Goal: Task Accomplishment & Management: Manage account settings

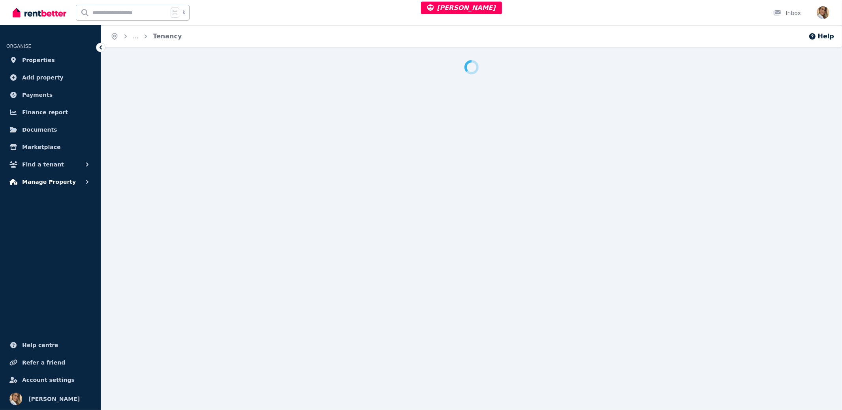
click at [47, 177] on span "Manage Property" at bounding box center [49, 181] width 54 height 9
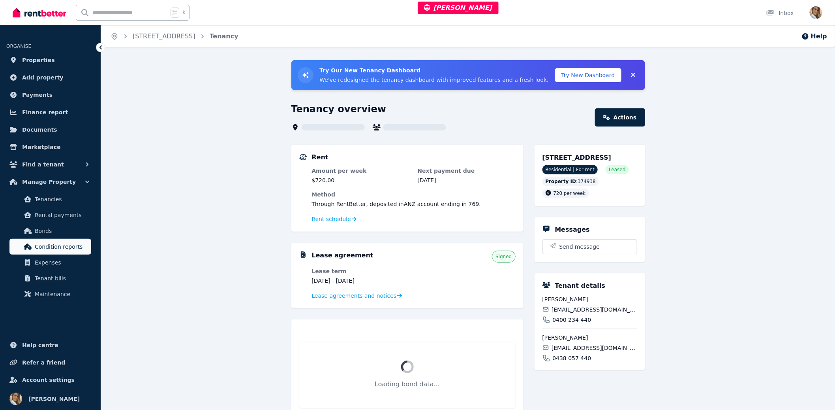
click at [61, 248] on span "Condition reports" at bounding box center [61, 246] width 53 height 9
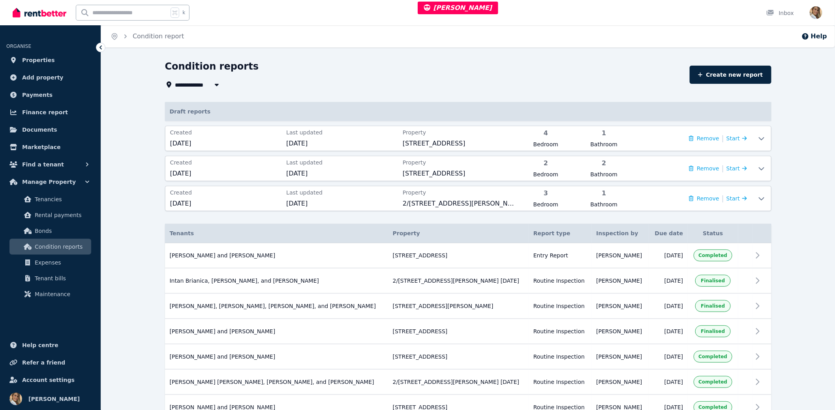
click at [821, 161] on div "**********" at bounding box center [468, 298] width 734 height 477
click at [344, 173] on span "[DATE]" at bounding box center [342, 173] width 112 height 9
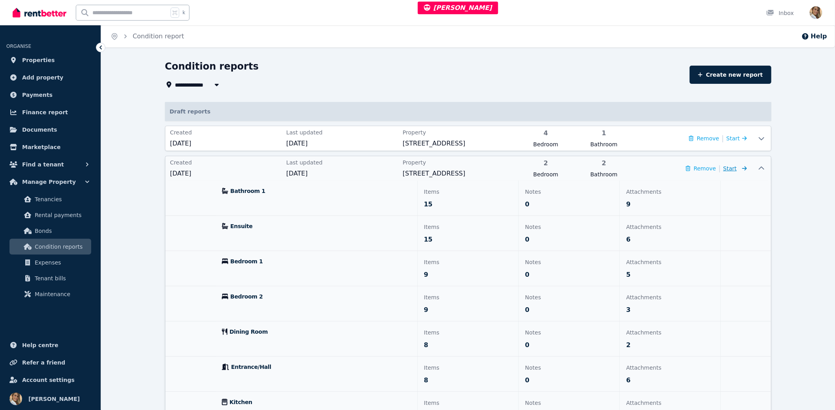
click at [733, 168] on span "Start" at bounding box center [729, 168] width 13 height 6
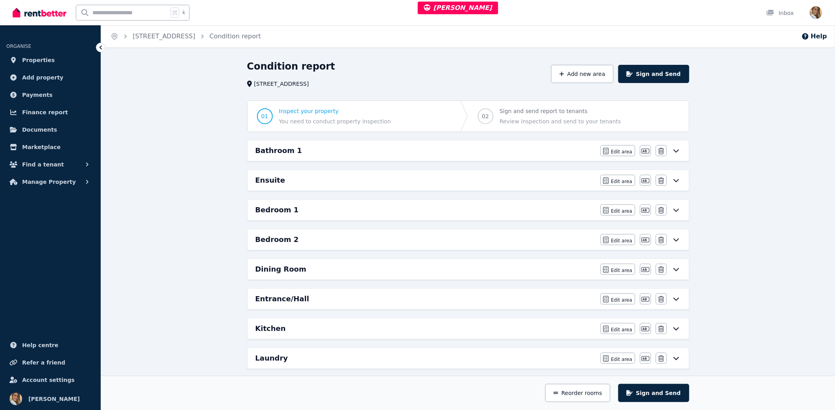
click at [439, 159] on div "Bathroom 1 Edit area Edit area Edit name Delete" at bounding box center [468, 150] width 441 height 21
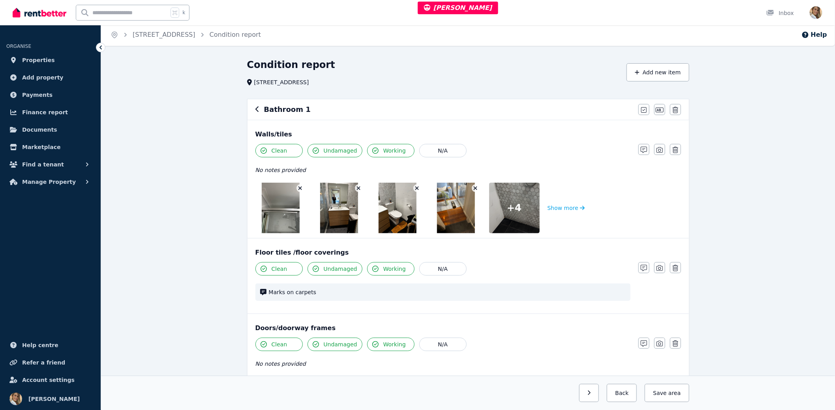
click at [258, 107] on icon "button" at bounding box center [257, 109] width 4 height 6
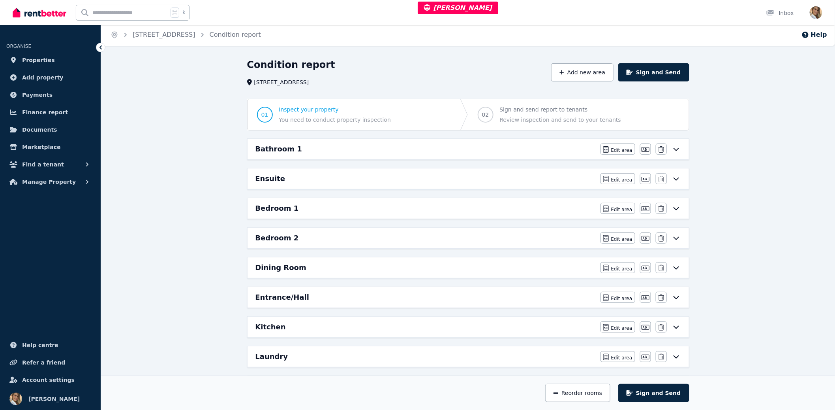
click at [184, 100] on div "Condition report 5/38 Collingwood St, Paddington Add new area Sign and Send 01 …" at bounding box center [468, 325] width 734 height 535
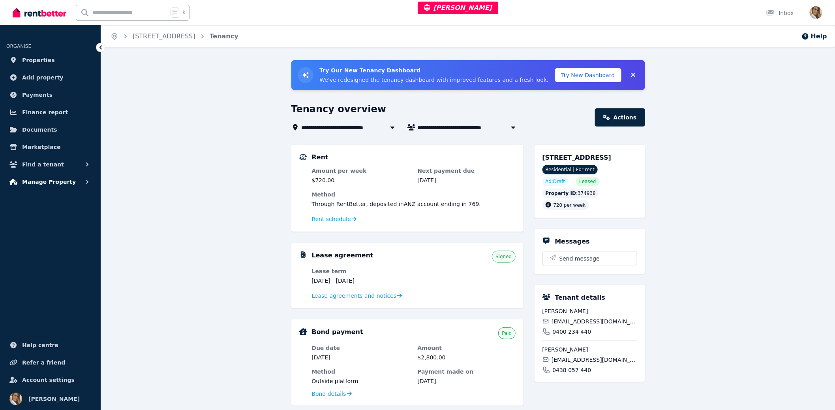
click at [50, 180] on span "Manage Property" at bounding box center [49, 181] width 54 height 9
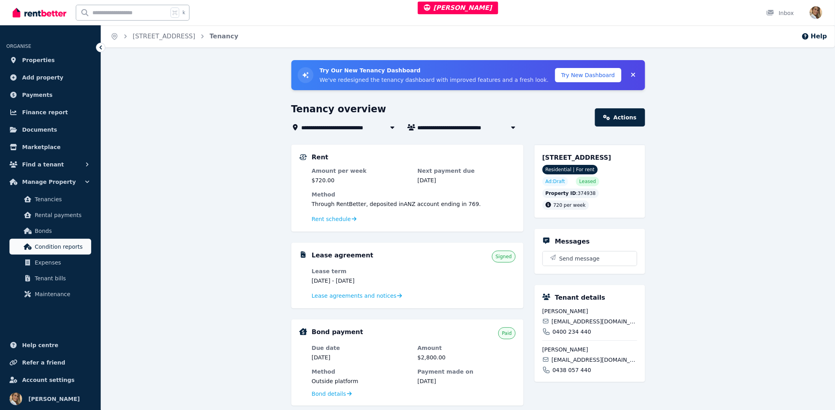
click at [51, 247] on span "Condition reports" at bounding box center [61, 246] width 53 height 9
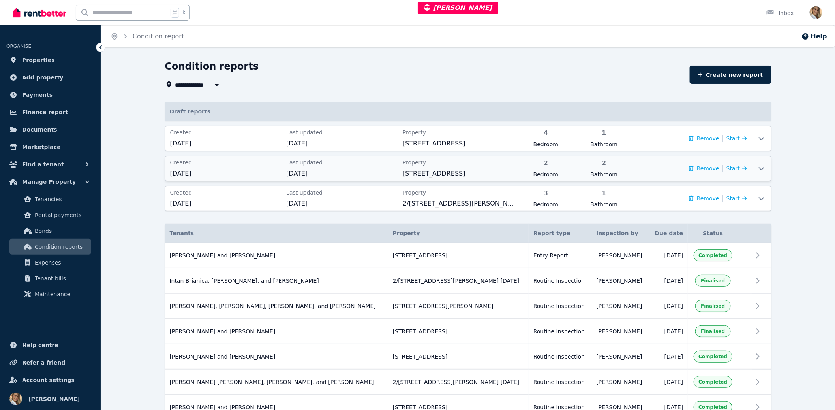
click at [669, 170] on div "Remove | Start" at bounding box center [692, 168] width 112 height 20
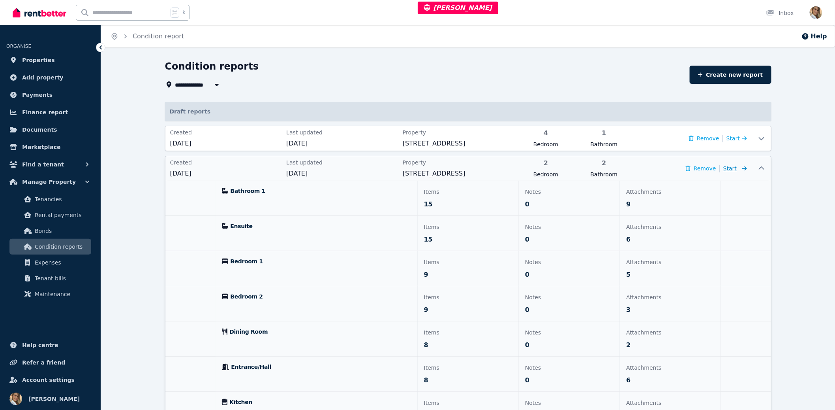
click at [735, 167] on span "Start" at bounding box center [729, 168] width 13 height 6
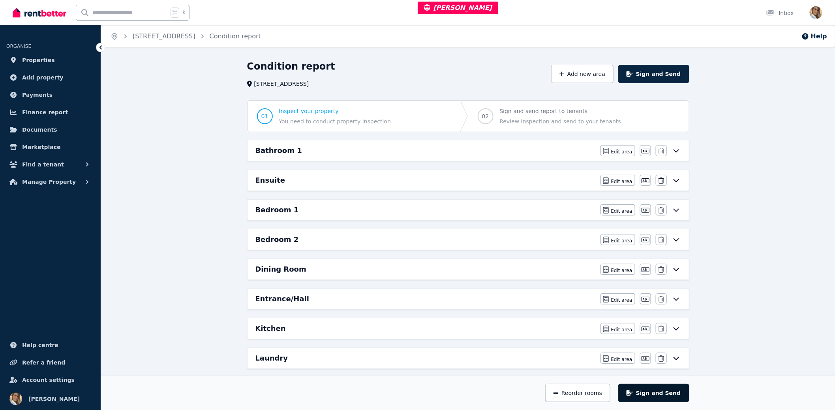
click at [658, 393] on button "Sign and Send" at bounding box center [653, 392] width 71 height 18
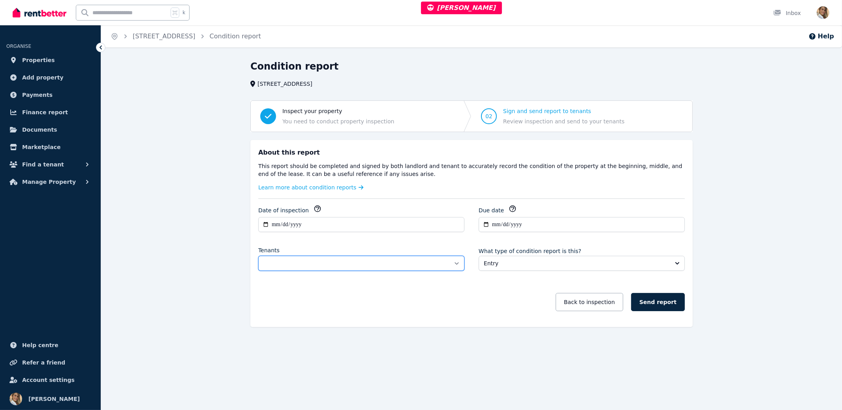
click at [350, 257] on select "**********" at bounding box center [361, 262] width 206 height 15
select select "**********"
click at [258, 255] on select "**********" at bounding box center [361, 262] width 206 height 15
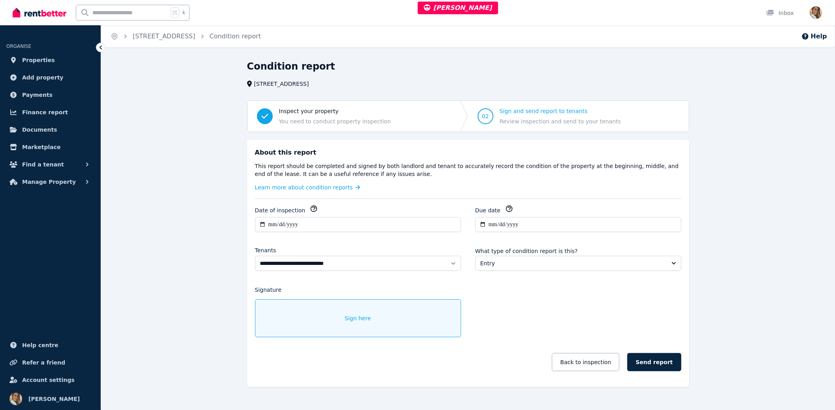
click at [495, 321] on div "**********" at bounding box center [468, 292] width 426 height 174
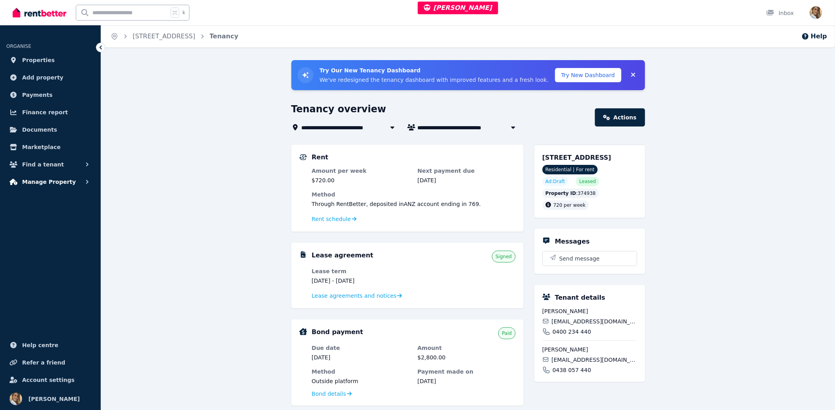
click at [37, 178] on span "Manage Property" at bounding box center [49, 181] width 54 height 9
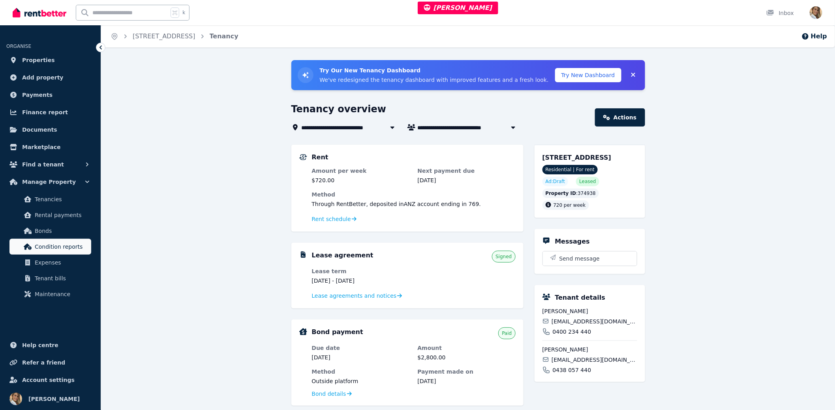
click at [47, 250] on span "Condition reports" at bounding box center [61, 246] width 53 height 9
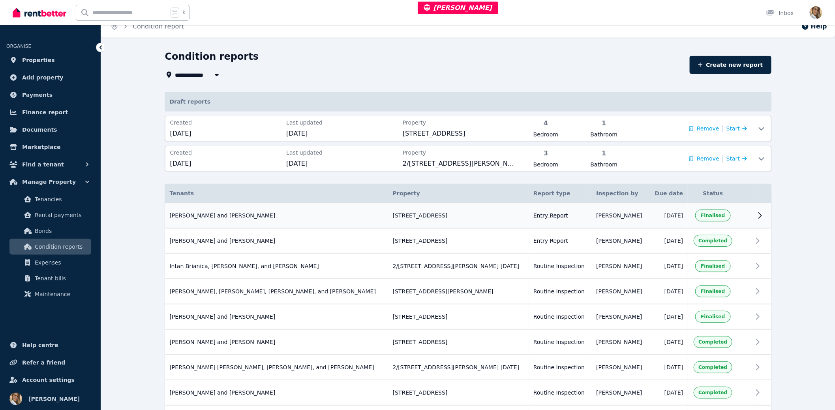
scroll to position [10, 0]
click at [594, 220] on td "[PERSON_NAME]" at bounding box center [620, 215] width 57 height 25
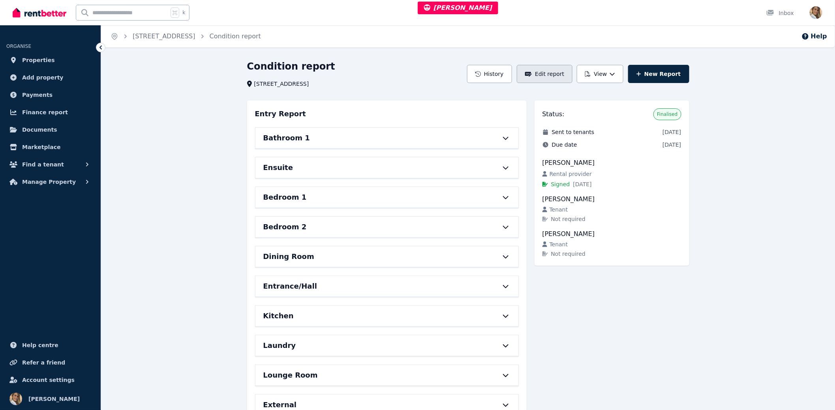
click at [565, 72] on button "Edit report" at bounding box center [545, 74] width 56 height 18
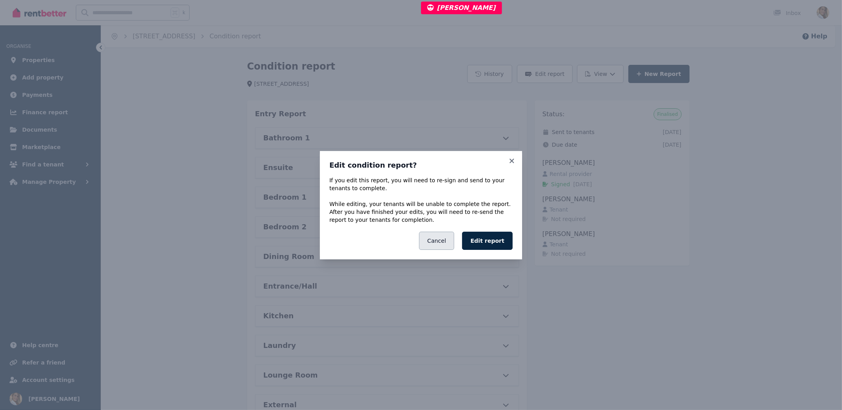
click at [447, 242] on button "Cancel" at bounding box center [436, 240] width 35 height 18
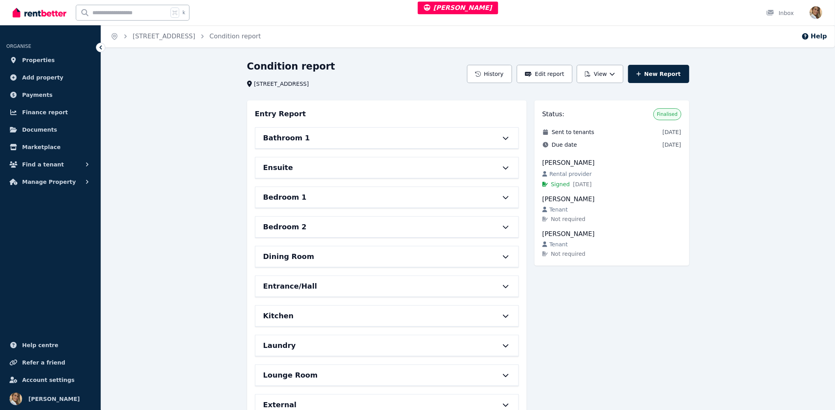
click at [587, 212] on div "Tenant" at bounding box center [612, 209] width 139 height 8
drag, startPoint x: 587, startPoint y: 212, endPoint x: 434, endPoint y: 138, distance: 169.5
click at [586, 212] on div "Tenant" at bounding box center [612, 209] width 139 height 8
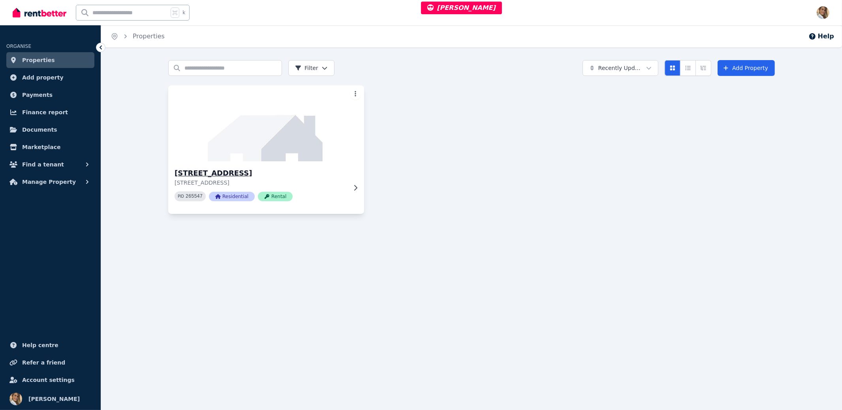
click at [308, 139] on img at bounding box center [266, 123] width 206 height 80
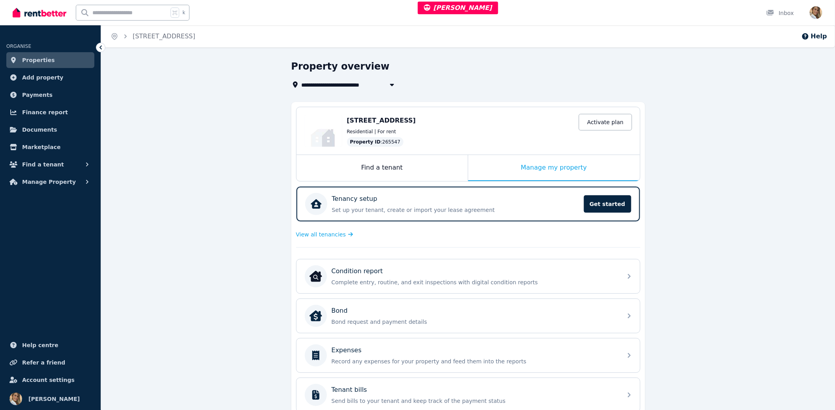
click at [243, 205] on div "**********" at bounding box center [468, 293] width 734 height 466
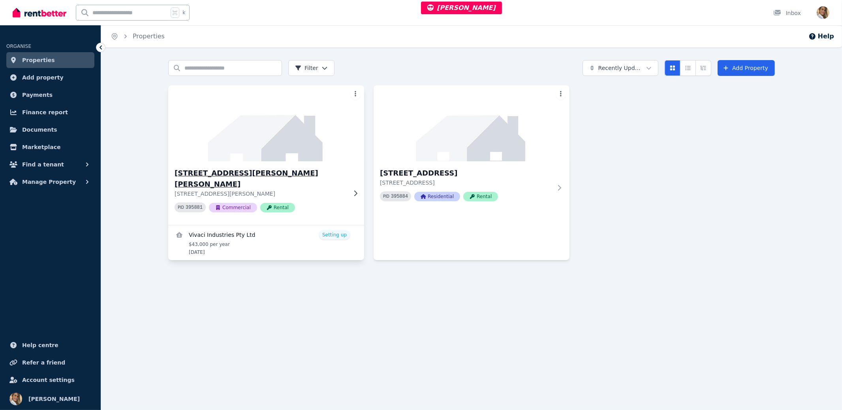
click at [269, 128] on img at bounding box center [266, 123] width 206 height 80
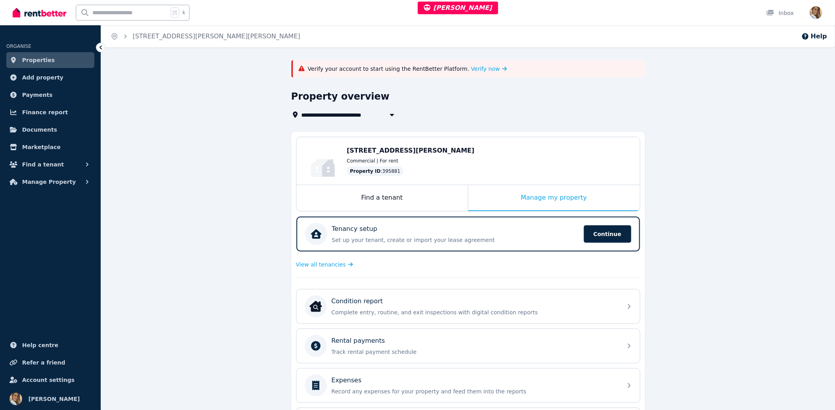
click at [234, 128] on div "**********" at bounding box center [468, 308] width 734 height 496
click at [116, 36] on icon "Breadcrumb" at bounding box center [115, 36] width 8 height 8
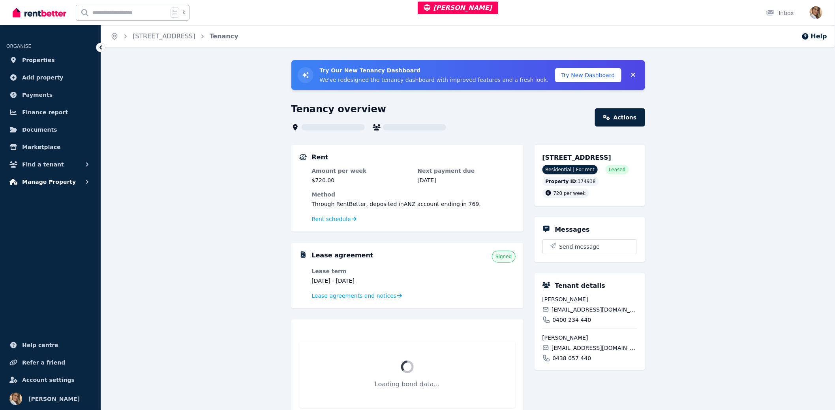
click at [62, 180] on span "Manage Property" at bounding box center [49, 181] width 54 height 9
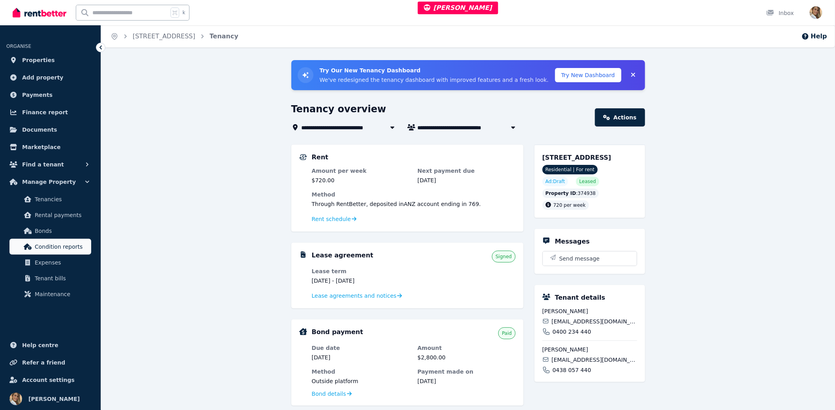
click at [63, 252] on link "Condition reports" at bounding box center [50, 247] width 82 height 16
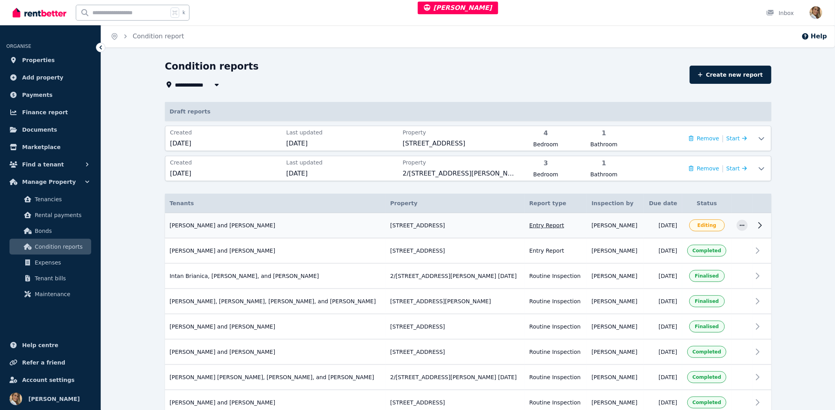
click at [273, 224] on div "[PERSON_NAME] and [PERSON_NAME] [STREET_ADDRESS] Entry Report Inspected by: [PE…" at bounding box center [275, 225] width 211 height 8
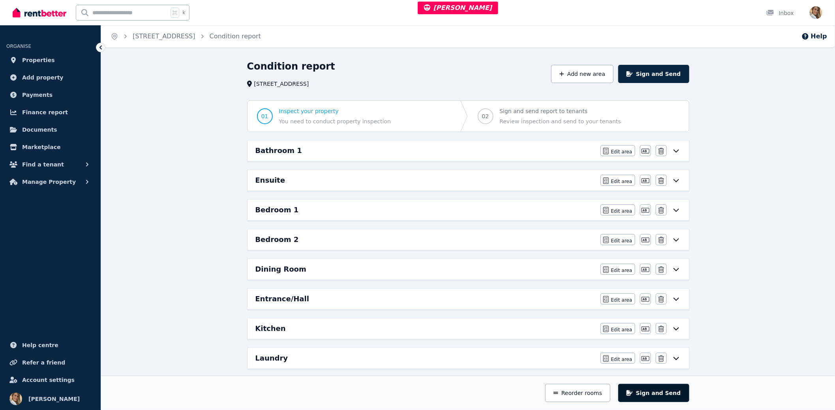
click at [686, 389] on button "Sign and Send" at bounding box center [653, 392] width 71 height 18
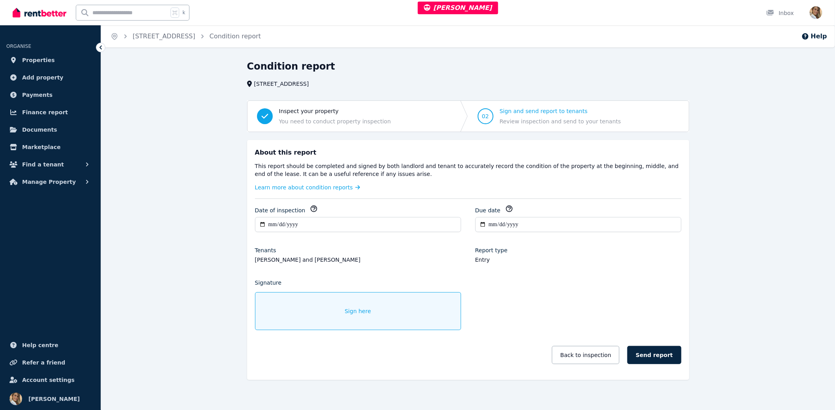
click at [487, 259] on legend "Entry" at bounding box center [578, 259] width 206 height 8
drag, startPoint x: 583, startPoint y: 328, endPoint x: 571, endPoint y: 318, distance: 15.2
click at [582, 327] on div "**********" at bounding box center [468, 288] width 426 height 167
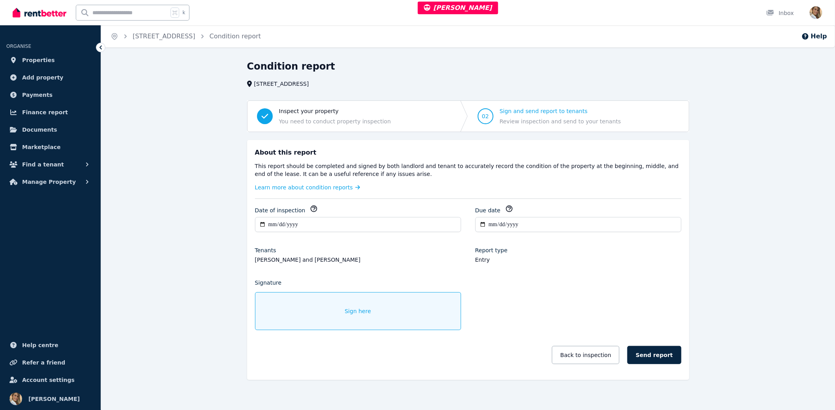
click at [493, 248] on label "Report type" at bounding box center [491, 250] width 32 height 8
click at [338, 259] on legend "[PERSON_NAME] and [PERSON_NAME]" at bounding box center [358, 259] width 206 height 8
click at [336, 258] on legend "[PERSON_NAME] and [PERSON_NAME]" at bounding box center [358, 259] width 206 height 8
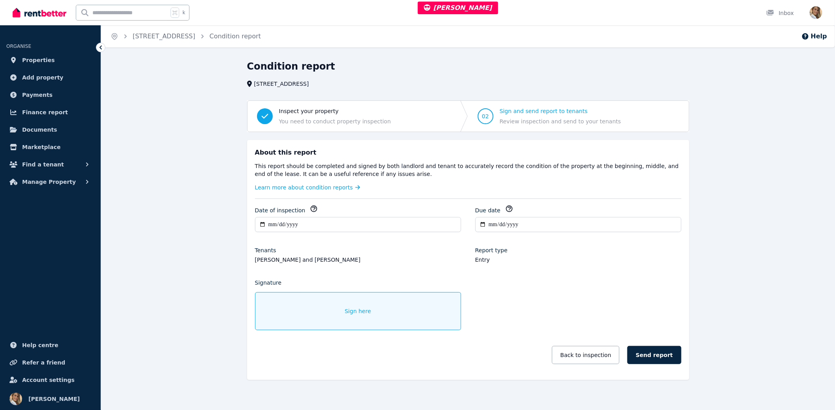
click at [336, 258] on legend "[PERSON_NAME] and [PERSON_NAME]" at bounding box center [358, 259] width 206 height 8
click at [612, 261] on legend "Entry" at bounding box center [578, 259] width 206 height 8
click at [580, 360] on button "Back to inspection" at bounding box center [586, 355] width 68 height 18
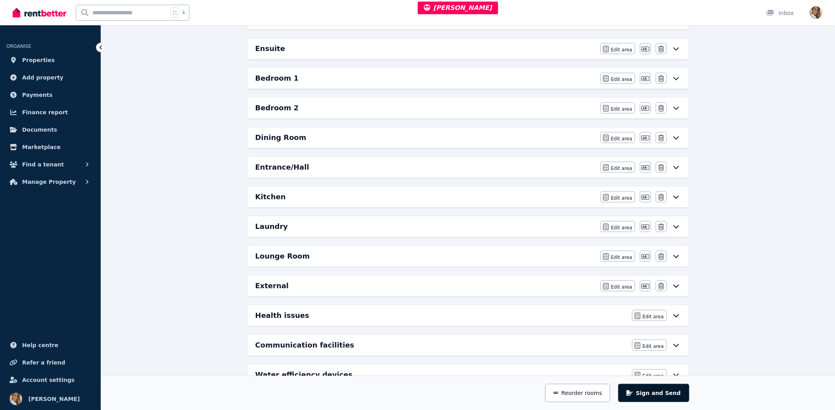
click at [656, 399] on button "Sign and Send" at bounding box center [653, 392] width 71 height 18
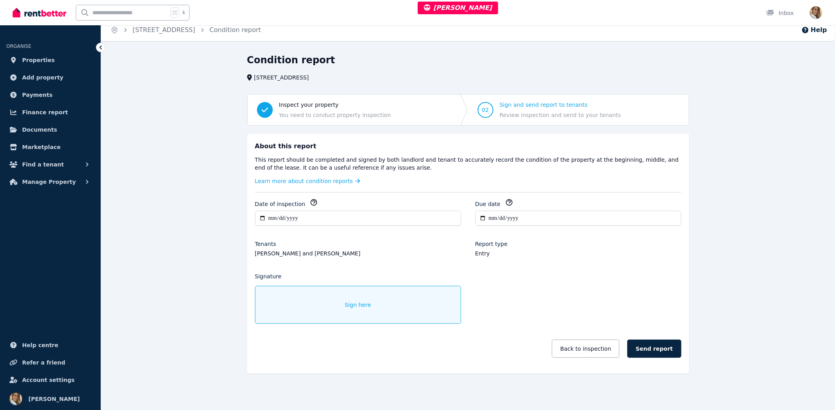
scroll to position [6, 0]
